Goal: Navigation & Orientation: Find specific page/section

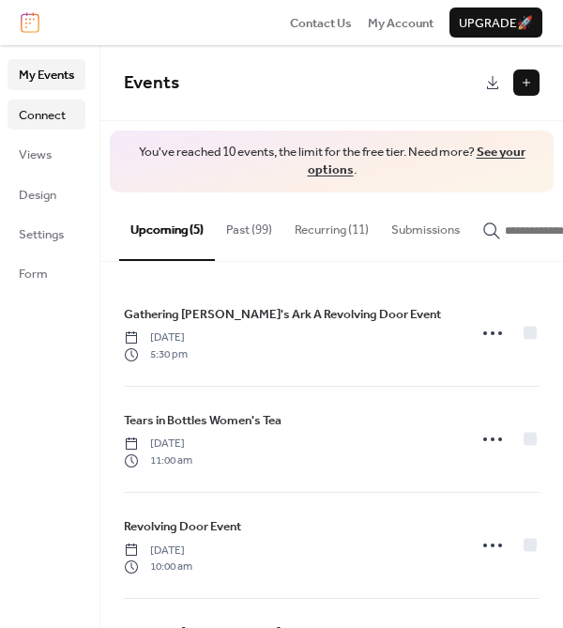
click at [39, 114] on span "Connect" at bounding box center [42, 115] width 47 height 19
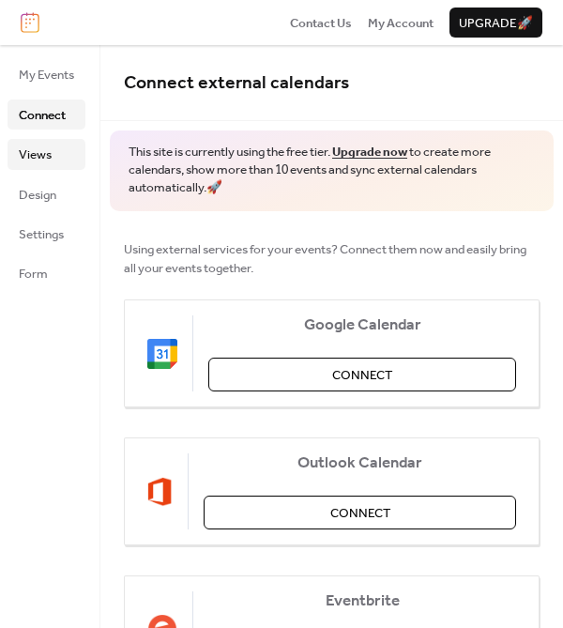
click at [39, 154] on span "Views" at bounding box center [35, 154] width 33 height 19
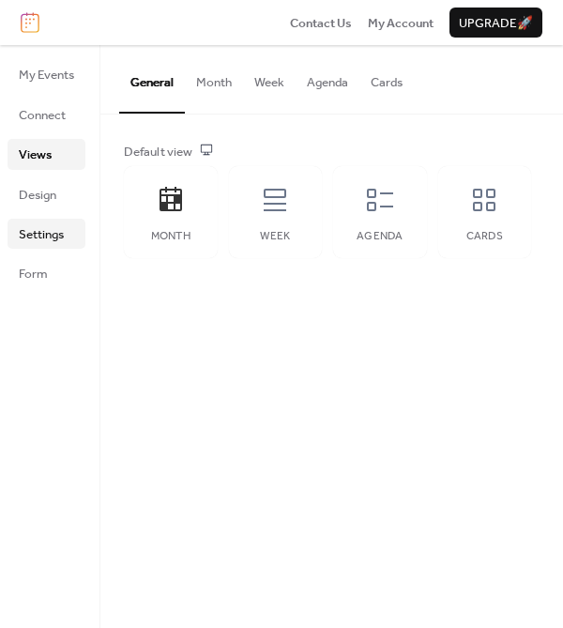
click at [39, 235] on span "Settings" at bounding box center [41, 234] width 45 height 19
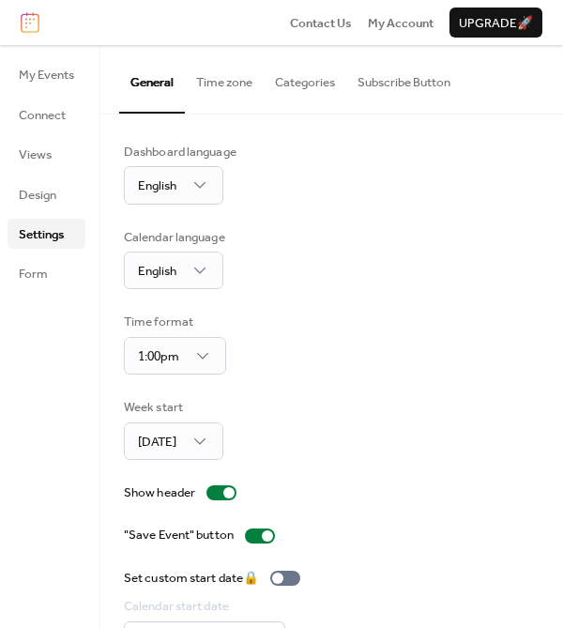
click at [484, 23] on span "Upgrade 🚀" at bounding box center [496, 23] width 74 height 19
click at [397, 24] on span "My Account" at bounding box center [401, 23] width 66 height 19
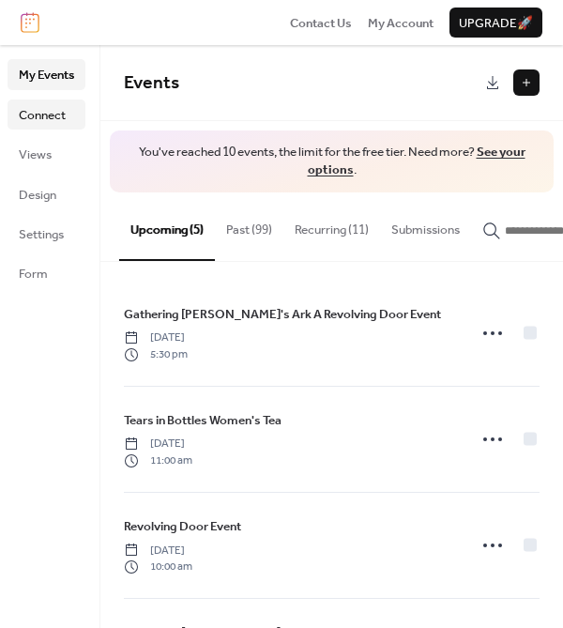
click at [39, 108] on span "Connect" at bounding box center [42, 115] width 47 height 19
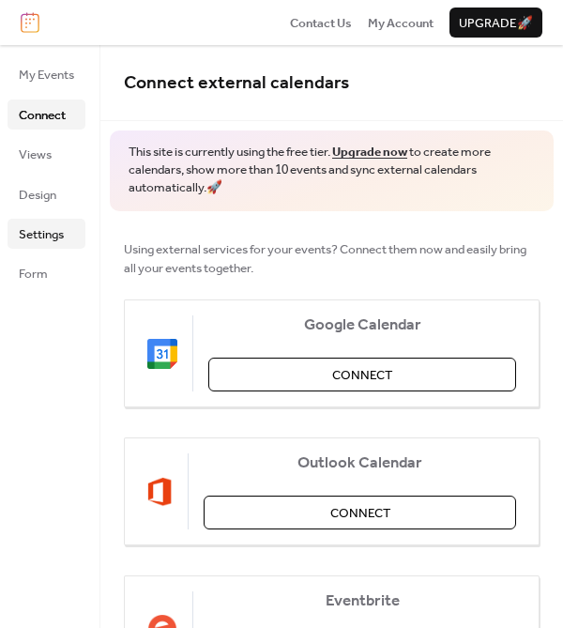
click at [47, 239] on span "Settings" at bounding box center [41, 234] width 45 height 19
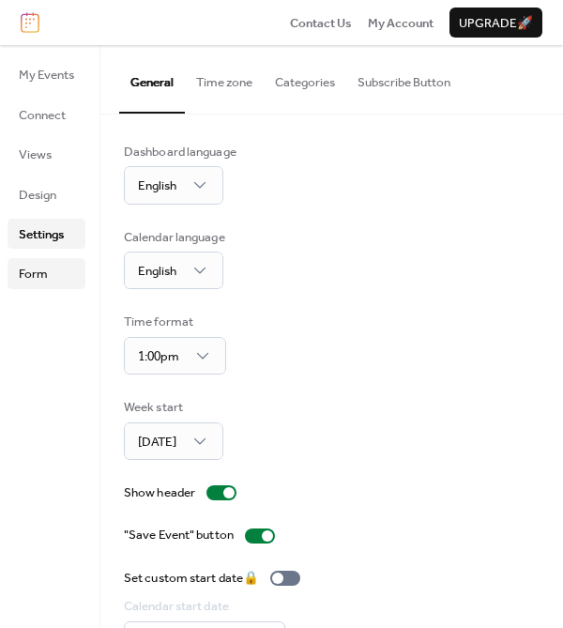
click at [28, 280] on span "Form" at bounding box center [33, 274] width 29 height 19
